Goal: Find specific page/section: Find specific page/section

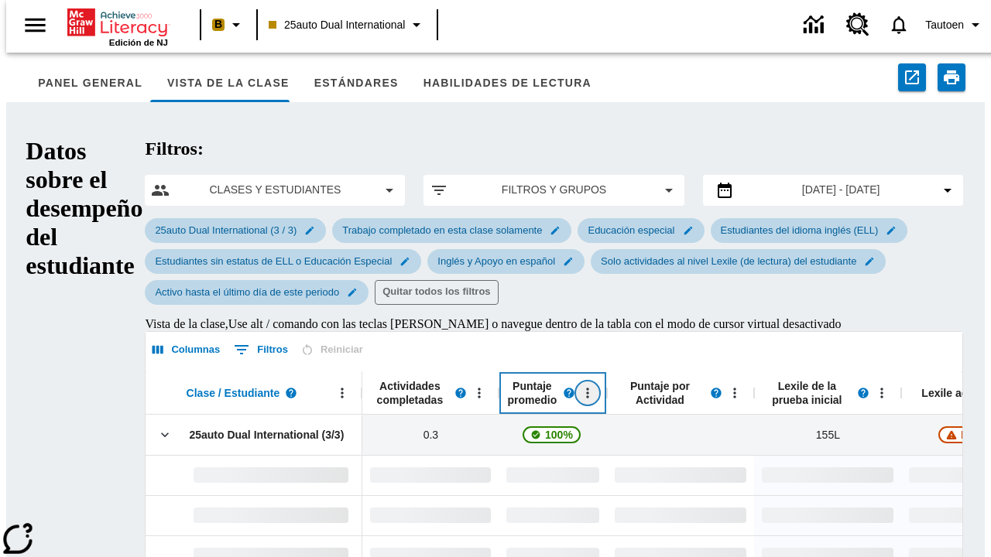
click at [587, 388] on icon "Abrir menú" at bounding box center [588, 393] width 2 height 10
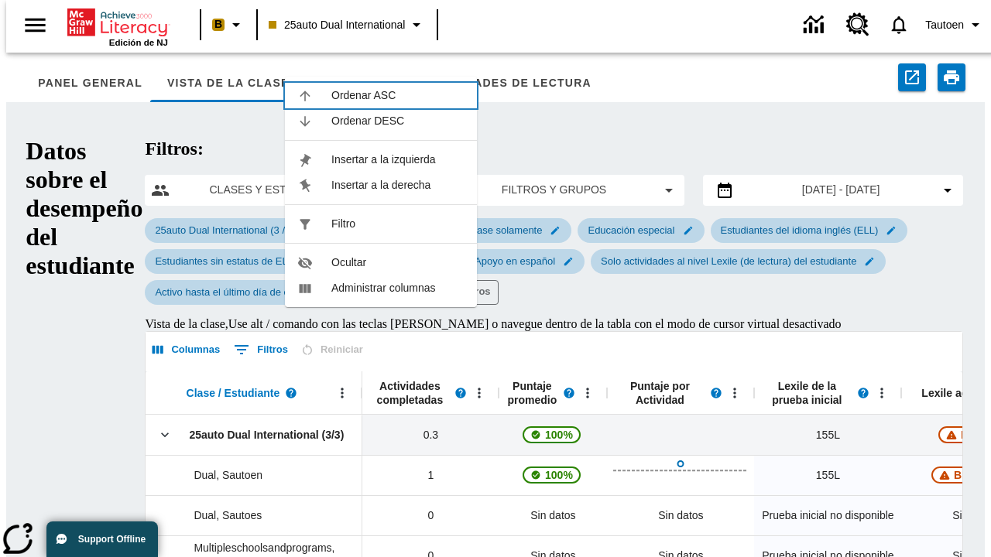
click at [398, 87] on span "Ordenar ASC" at bounding box center [397, 95] width 133 height 16
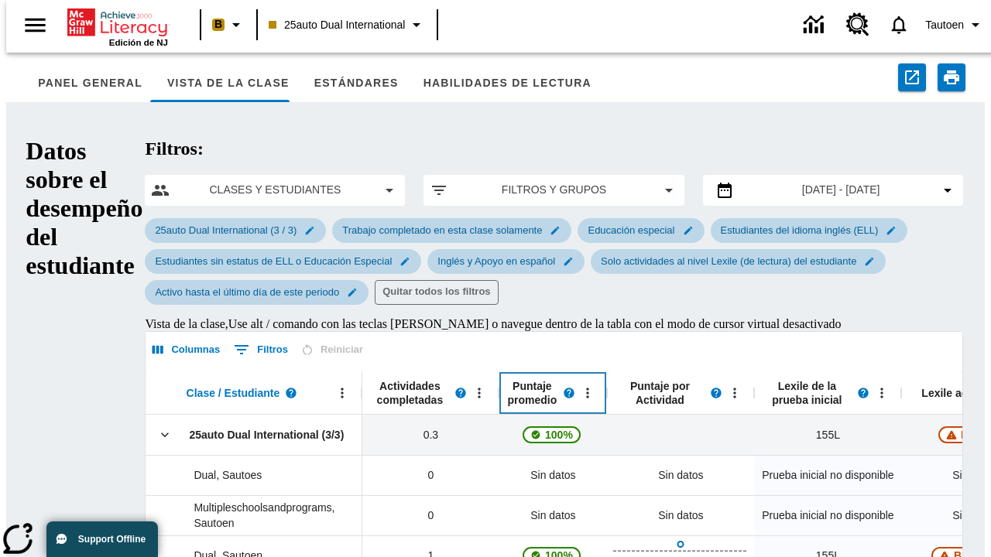
scroll to position [87, 0]
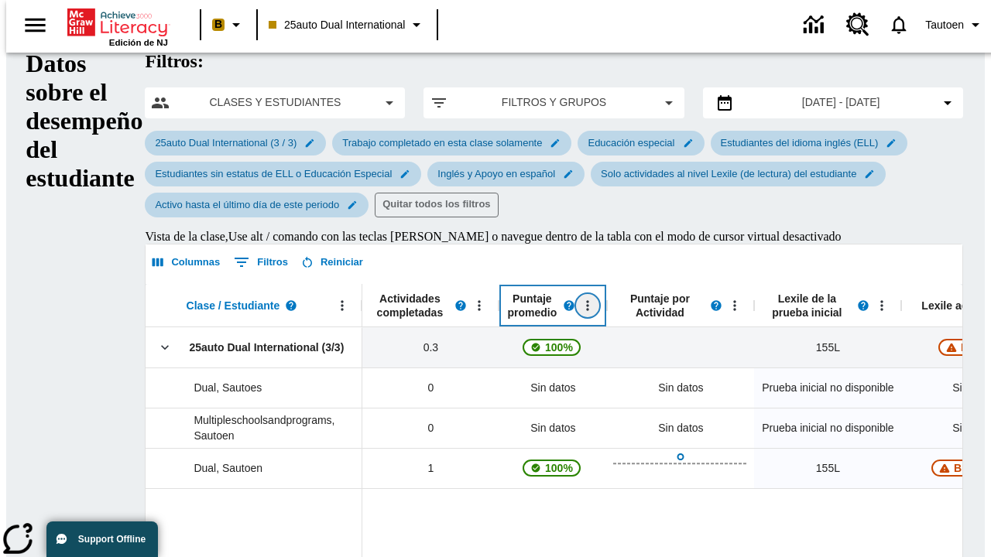
click at [587, 300] on icon "Puntaje promedio, Abrir menú," at bounding box center [588, 305] width 2 height 10
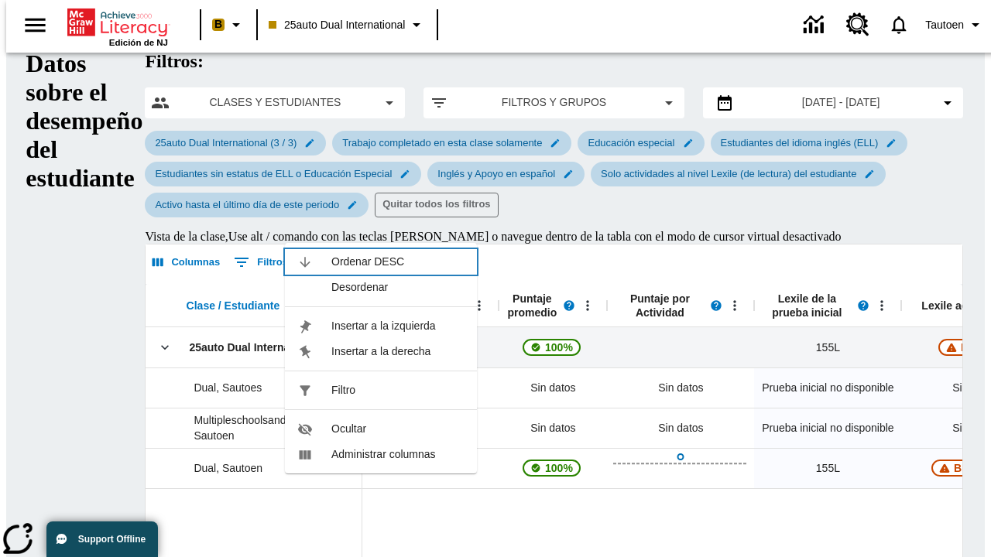
click at [398, 254] on span "Ordenar DESC" at bounding box center [397, 262] width 133 height 16
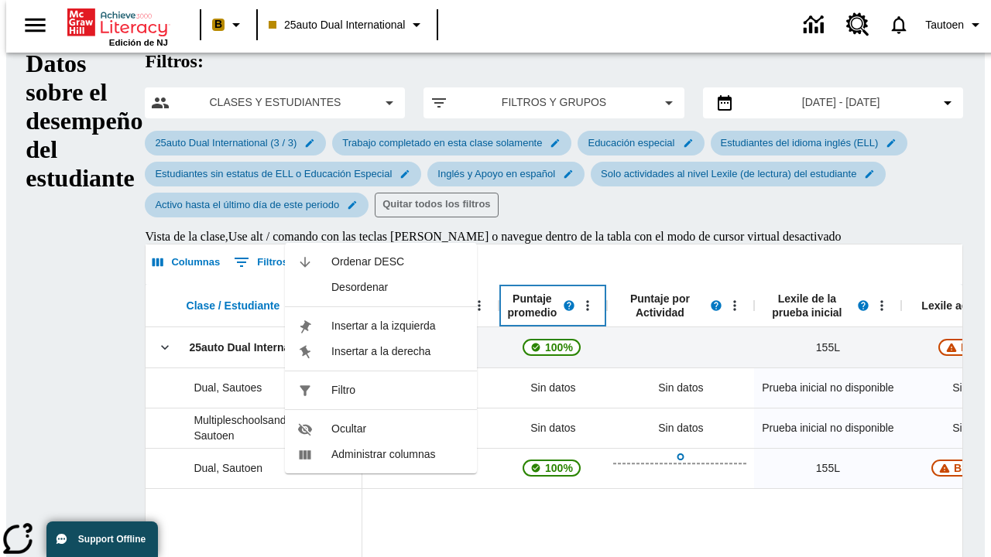
scroll to position [282, 0]
